Goal: Ask a question

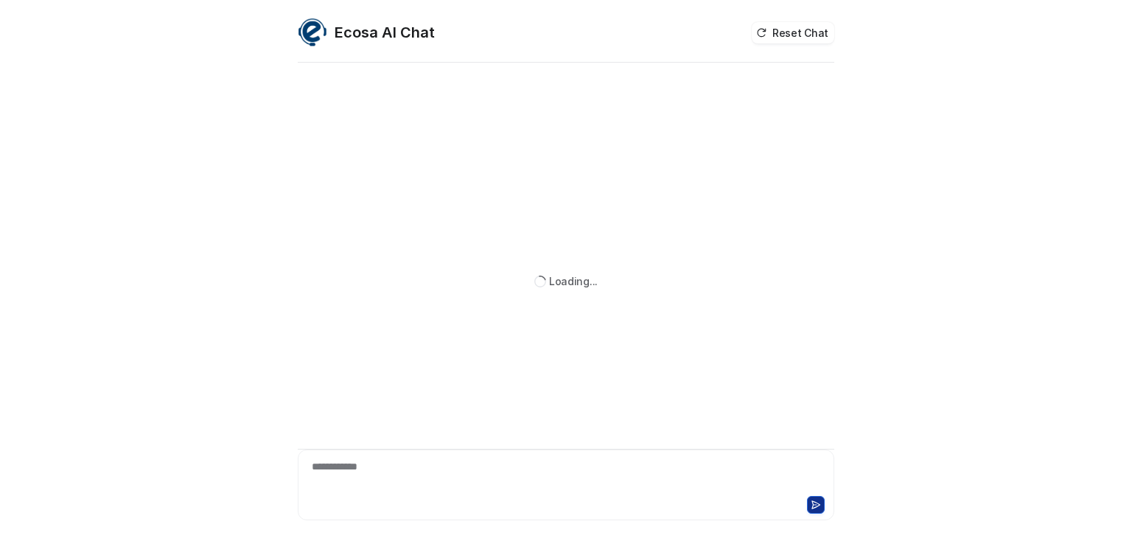
drag, startPoint x: 0, startPoint y: 0, endPoint x: 353, endPoint y: 462, distance: 581.4
click at [353, 462] on div "**********" at bounding box center [565, 476] width 529 height 34
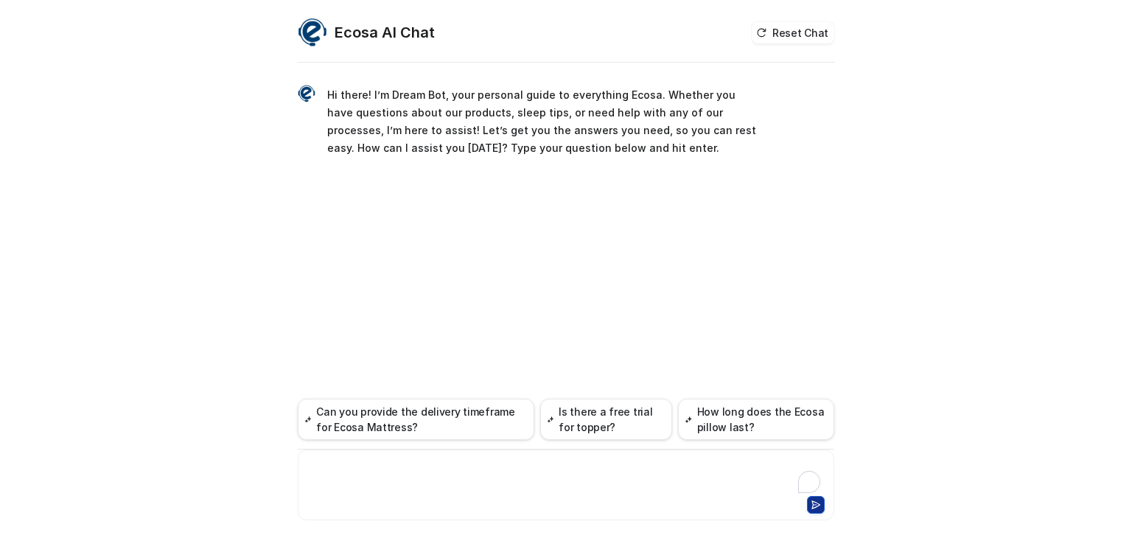
paste div
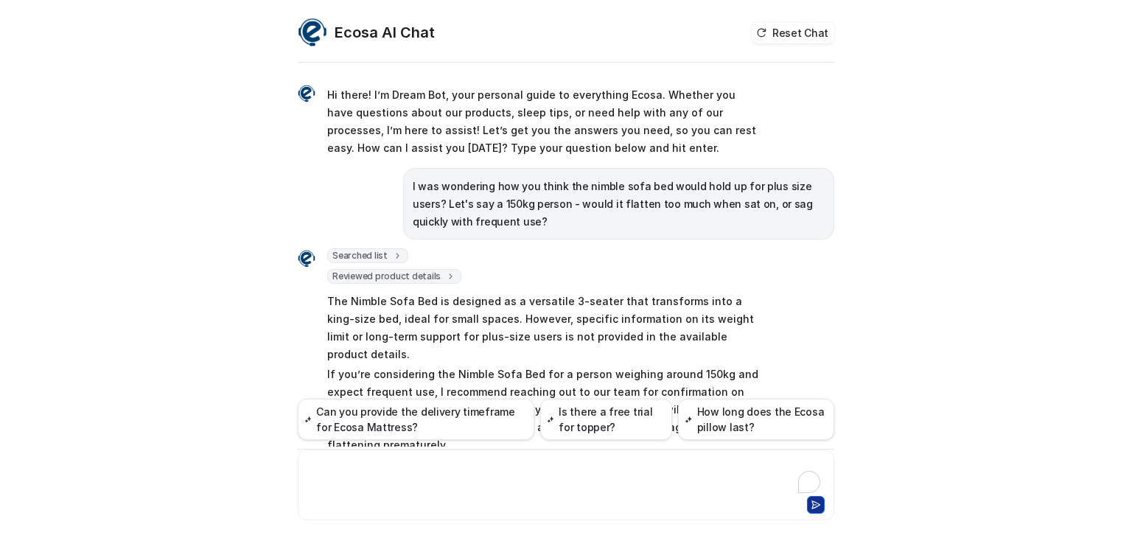
scroll to position [53, 0]
